Goal: Share content: Share content

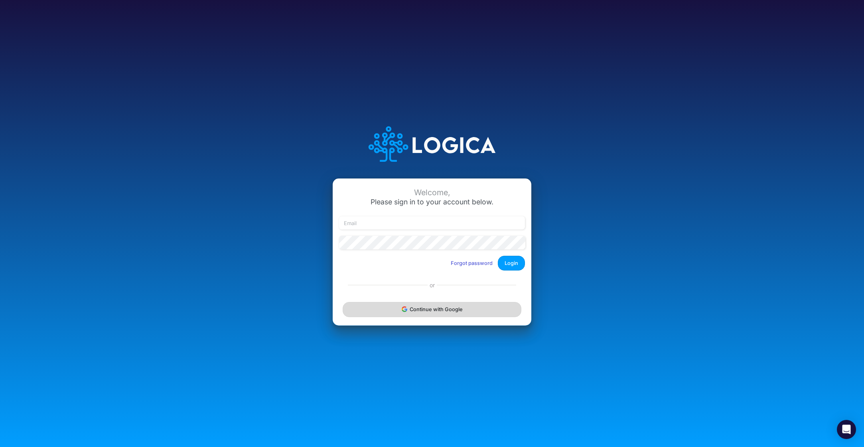
click at [420, 315] on button "Continue with Google" at bounding box center [432, 309] width 179 height 15
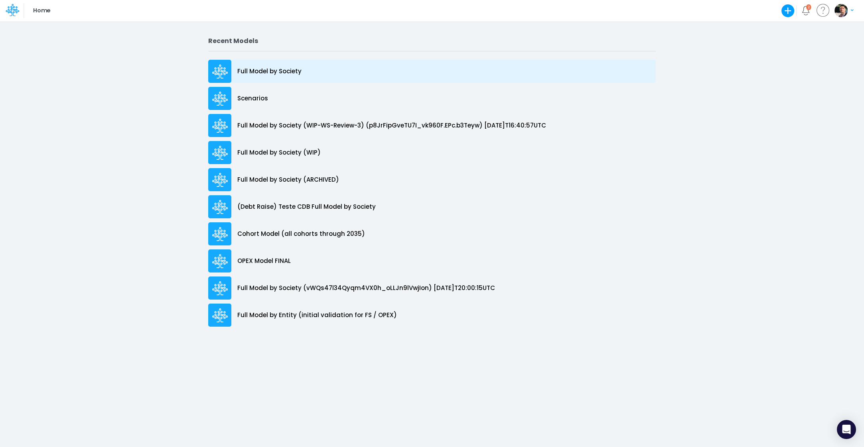
click at [267, 69] on p "Full Model by Society" at bounding box center [269, 71] width 64 height 9
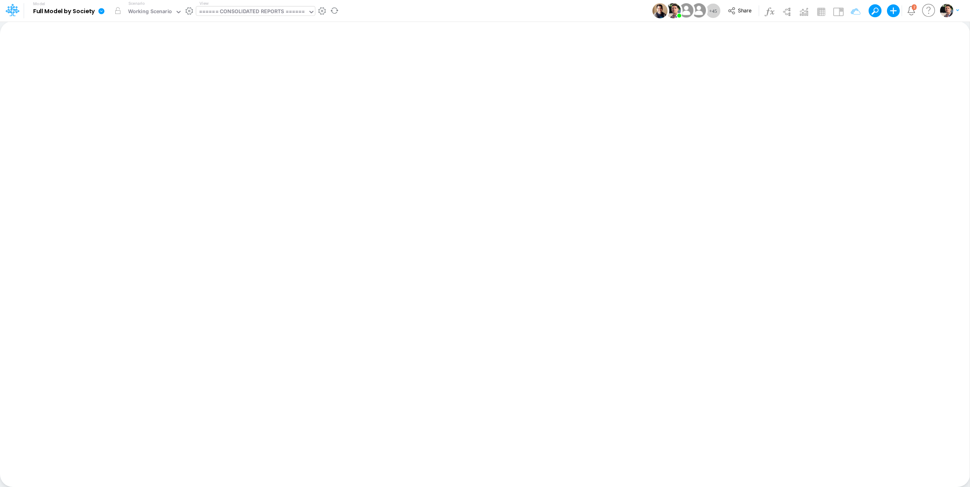
click at [267, 11] on div "====== CONSOLIDATED REPORTS ======" at bounding box center [252, 12] width 106 height 9
click at [241, 11] on div "====== CONSOLIDATED REPORTS ======" at bounding box center [252, 12] width 106 height 9
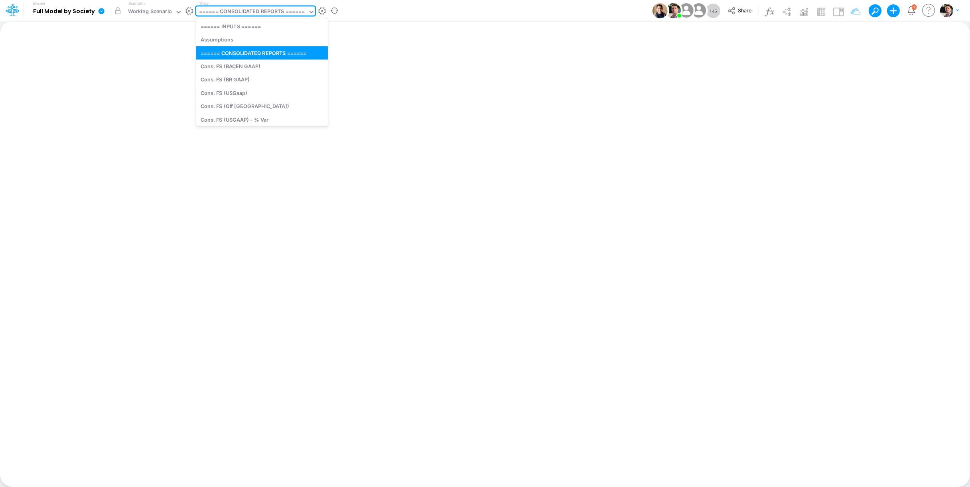
click at [241, 11] on div "====== CONSOLIDATED REPORTS ======" at bounding box center [252, 12] width 106 height 9
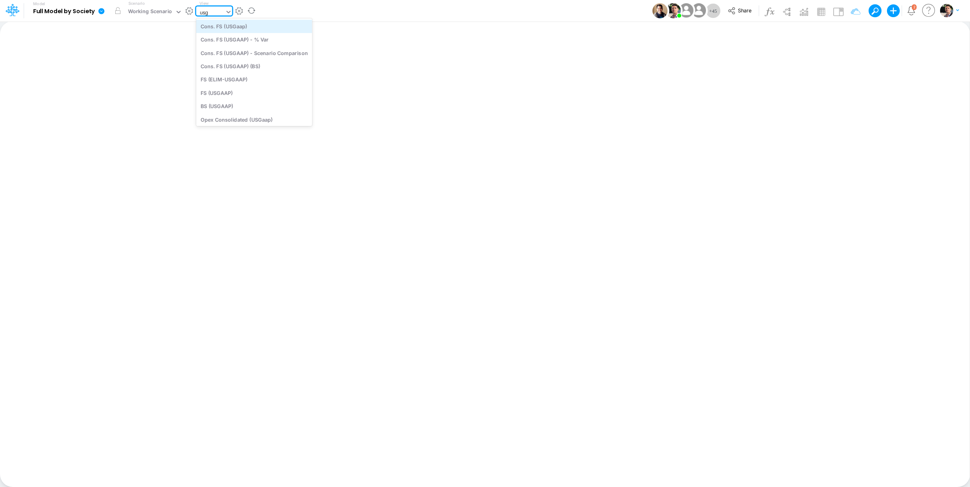
type input "usga"
click at [248, 107] on div "BS (USGAAP)" at bounding box center [254, 106] width 116 height 13
type input "BS (USGAAP) - Detailed"
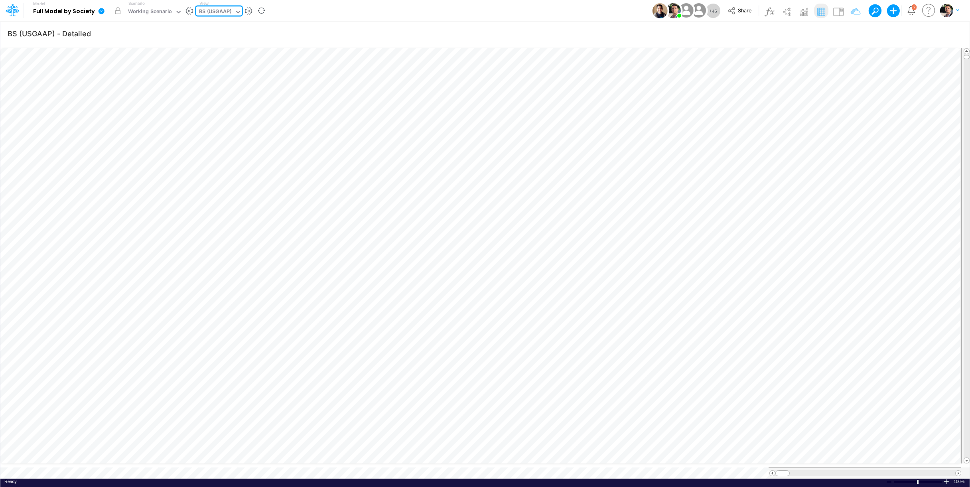
click at [863, 447] on div at bounding box center [865, 473] width 180 height 6
click at [104, 11] on icon at bounding box center [101, 11] width 7 height 7
click at [105, 11] on link at bounding box center [103, 10] width 16 height 21
click at [13, 12] on icon at bounding box center [13, 10] width 14 height 14
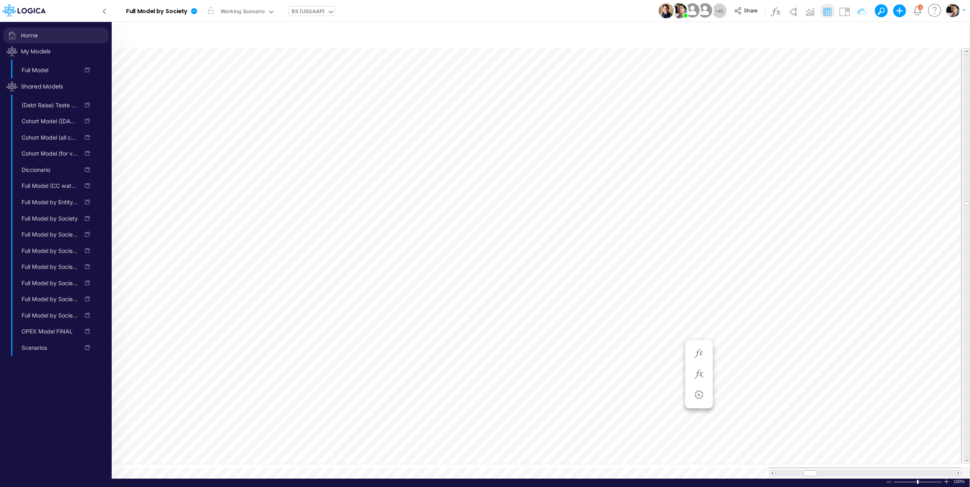
click at [37, 32] on span "Home" at bounding box center [56, 36] width 106 height 16
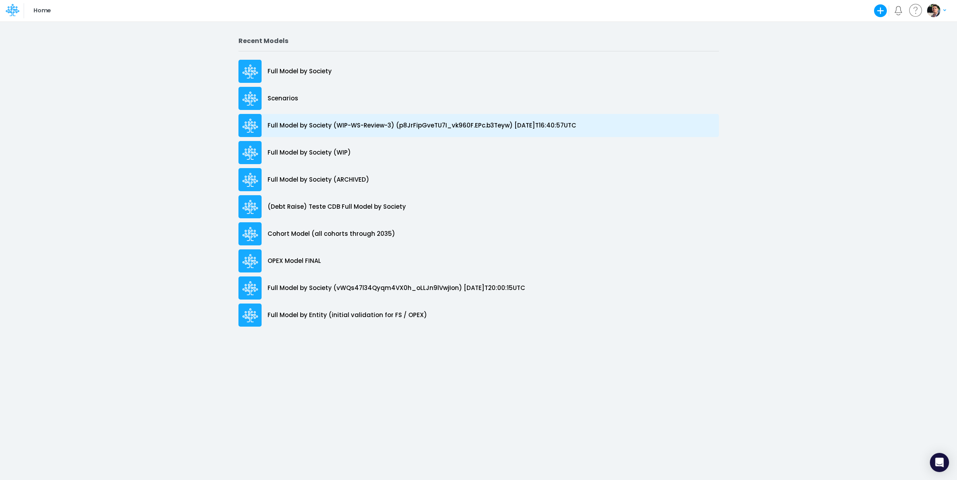
click at [341, 129] on p "Full Model by Society (WIP-WS-Review-3) (p8JrFipGveTU7I_vk960F.EPc.b3Teyw) [DAT…" at bounding box center [422, 125] width 309 height 9
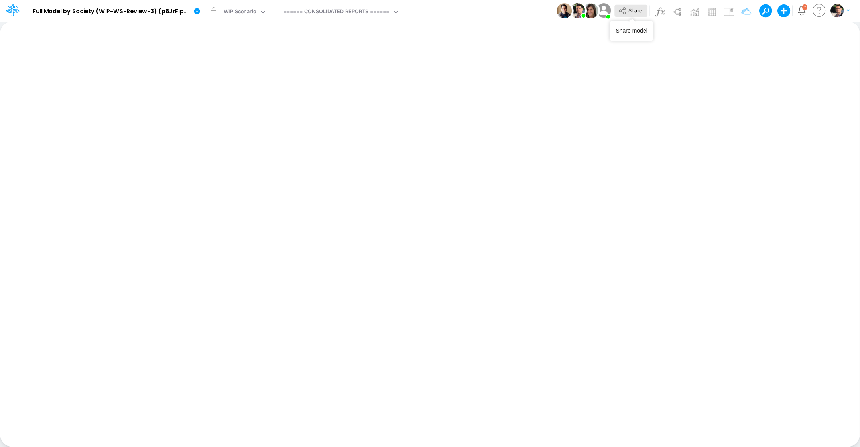
click at [624, 14] on icon at bounding box center [622, 10] width 7 height 7
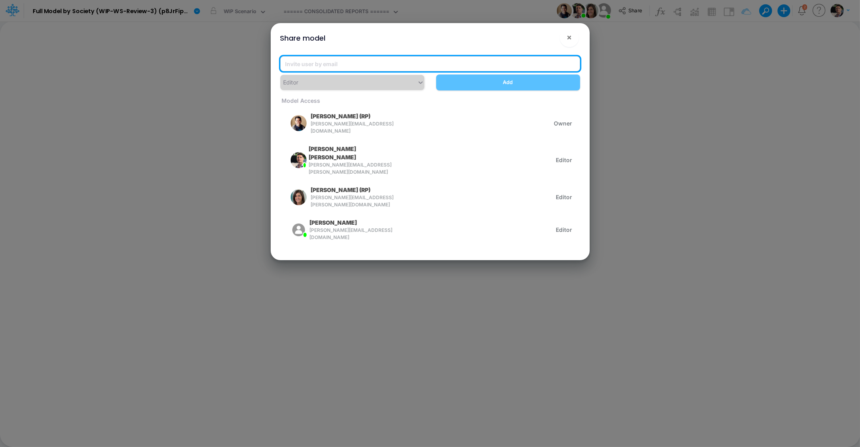
click at [434, 64] on input "email" at bounding box center [430, 63] width 300 height 15
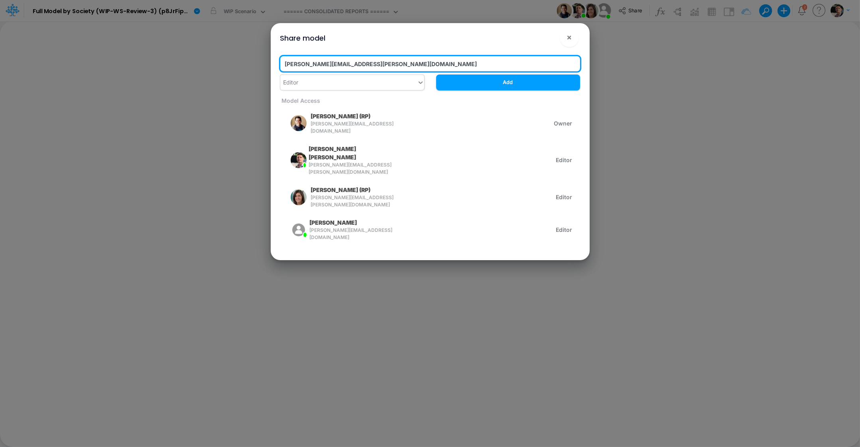
type input "maria.fernandes@recargapay.com"
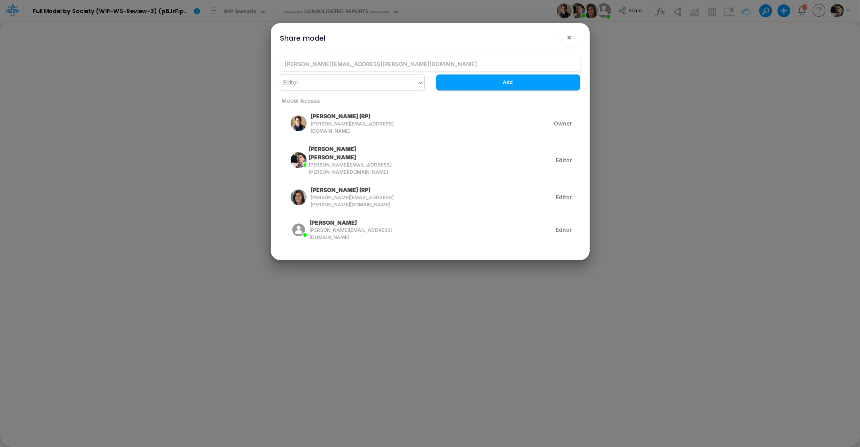
click at [372, 85] on div "Editor" at bounding box center [348, 82] width 137 height 13
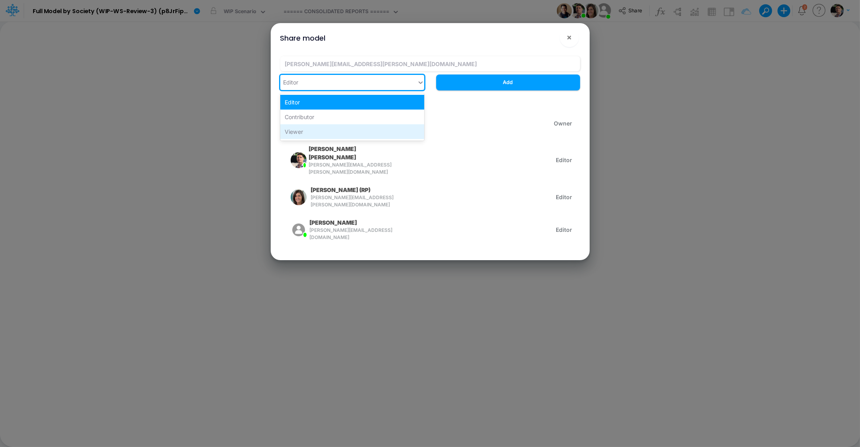
click at [333, 129] on div "Viewer" at bounding box center [352, 131] width 144 height 15
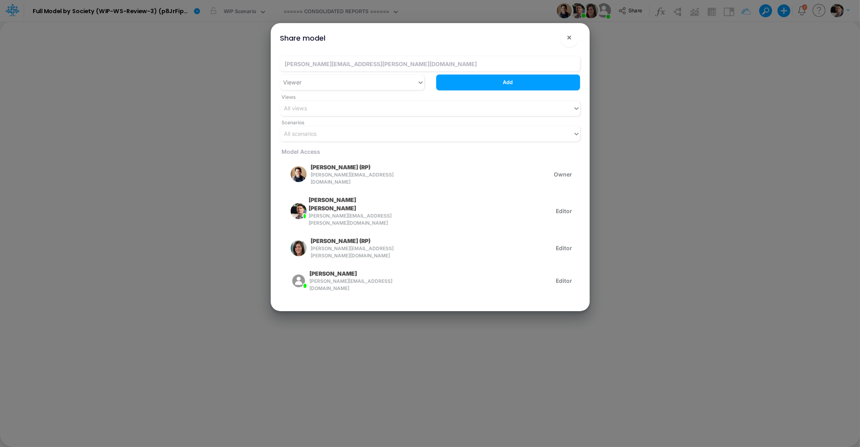
click at [494, 83] on button "Add" at bounding box center [508, 83] width 144 height 16
